Goal: Task Accomplishment & Management: Manage account settings

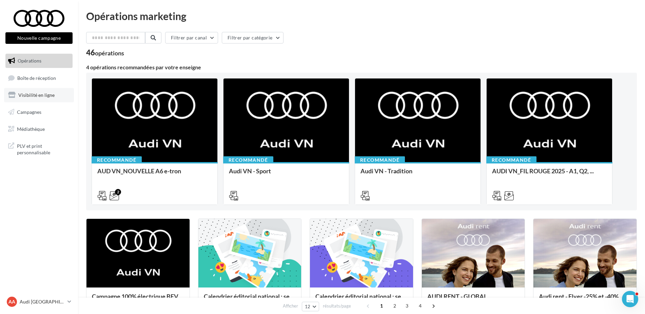
click at [34, 98] on link "Visibilité en ligne" at bounding box center [39, 95] width 70 height 14
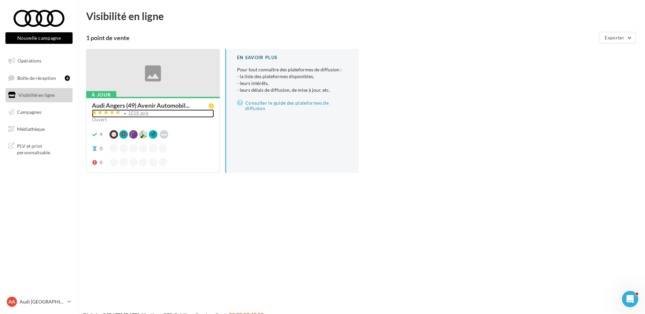
click at [142, 111] on div "1018 avis" at bounding box center [138, 113] width 21 height 4
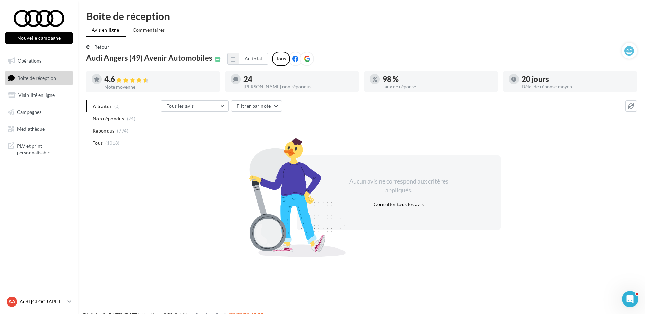
click at [47, 302] on p "Audi [GEOGRAPHIC_DATA]" at bounding box center [42, 301] width 45 height 7
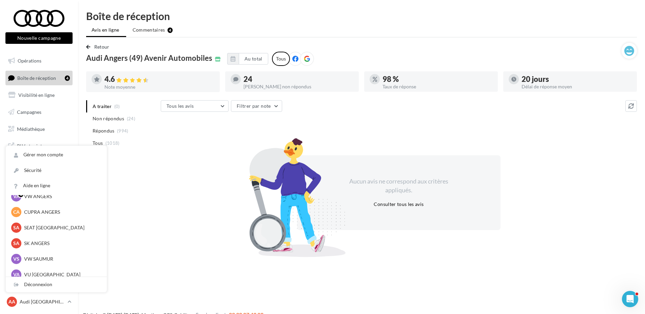
scroll to position [62, 0]
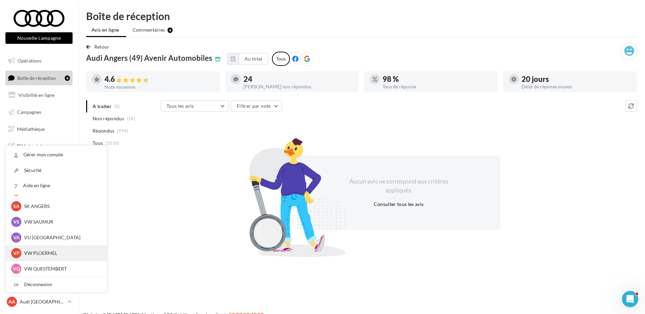
click at [45, 255] on p "VW PLOERMEL" at bounding box center [61, 252] width 75 height 7
